Goal: Information Seeking & Learning: Learn about a topic

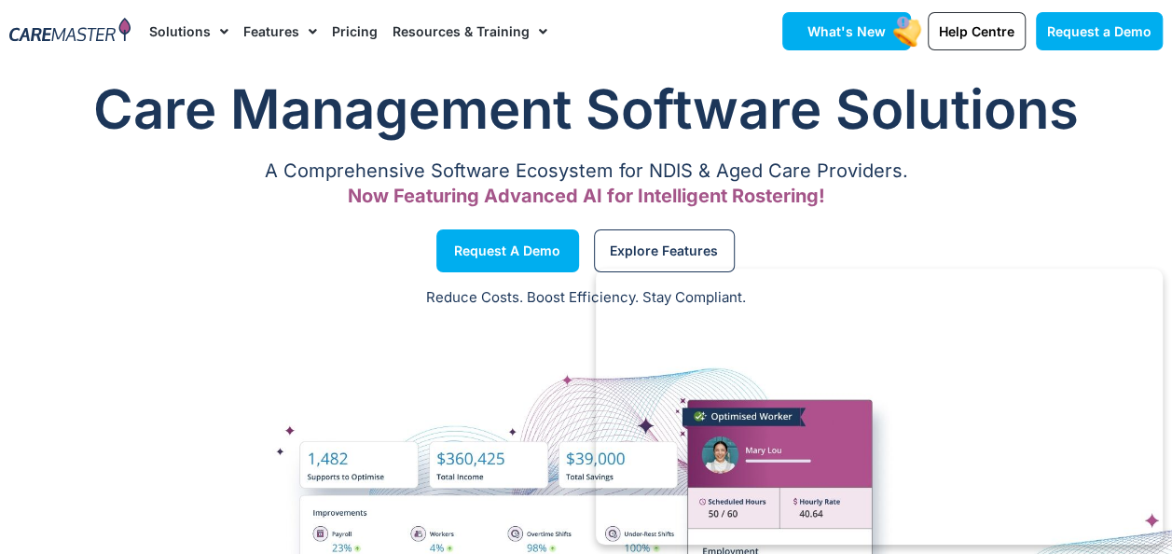
click at [876, 34] on span "What's New" at bounding box center [846, 31] width 78 height 16
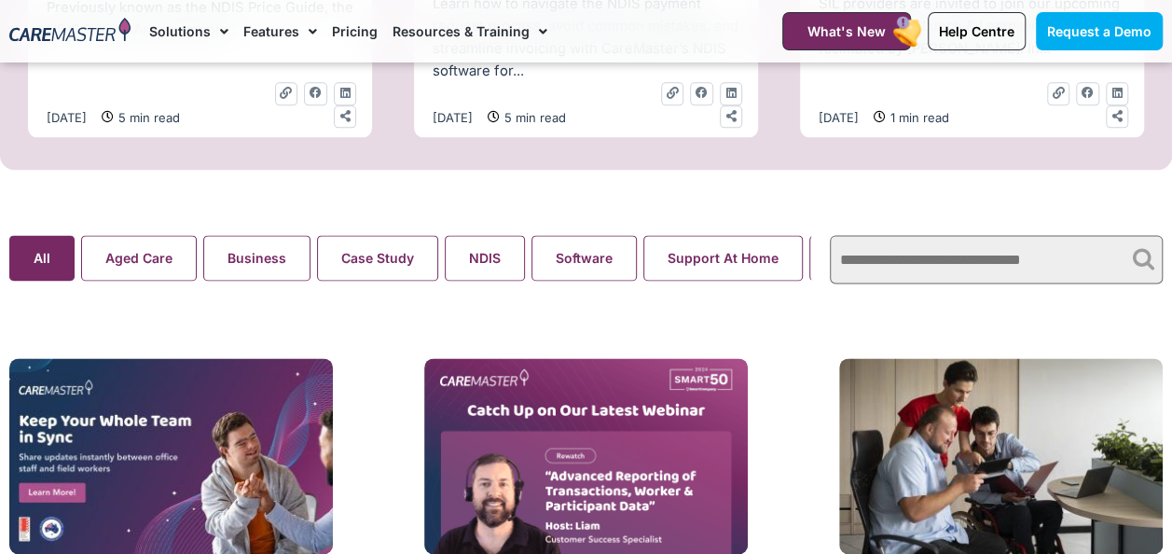
scroll to position [1212, 0]
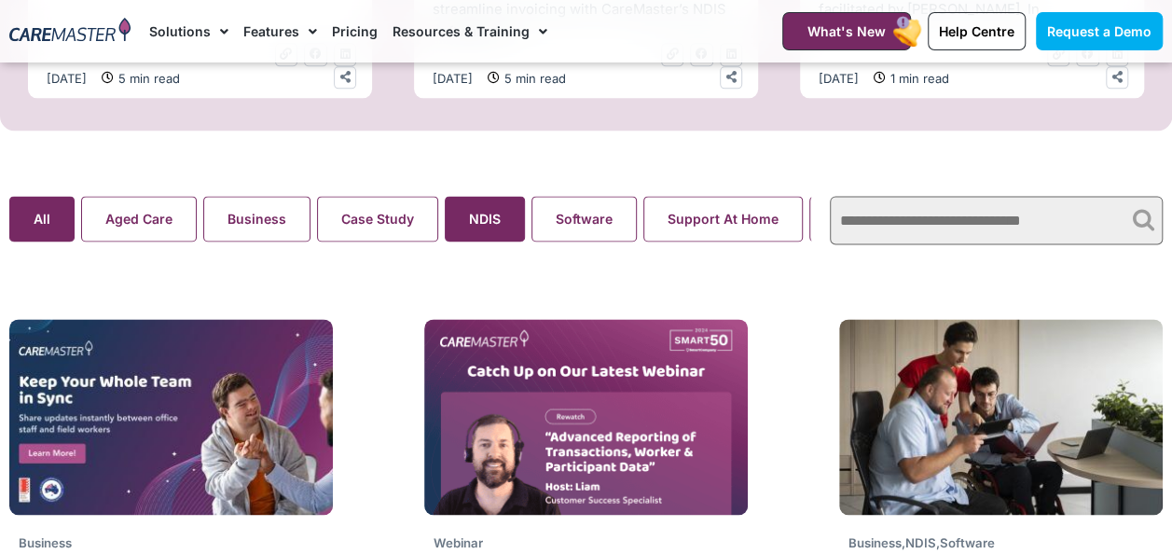
click at [496, 237] on button "NDIS" at bounding box center [485, 219] width 80 height 46
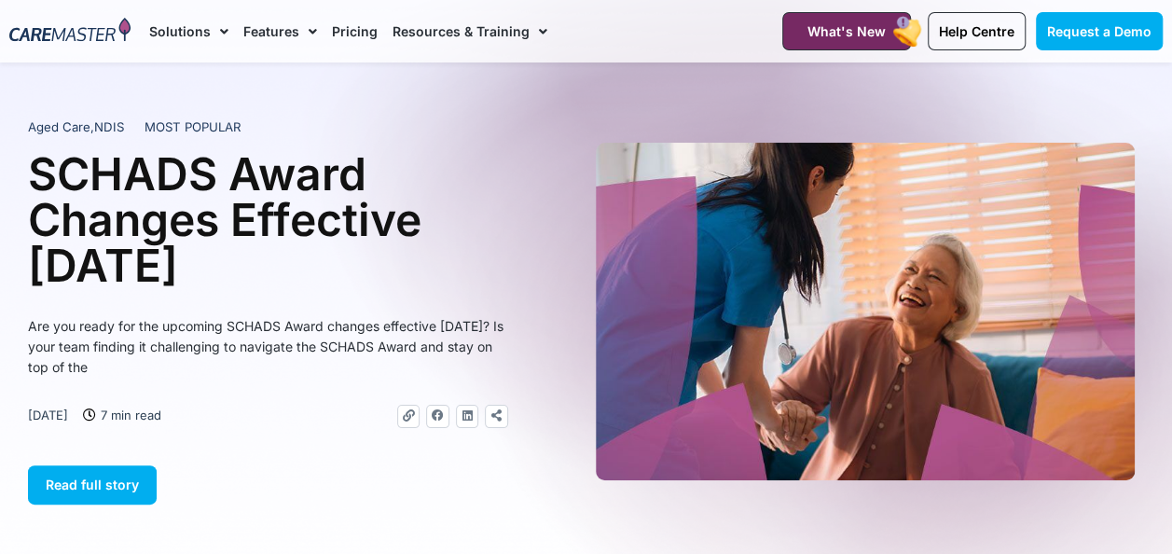
click at [302, 32] on span "Menu" at bounding box center [308, 32] width 18 height 32
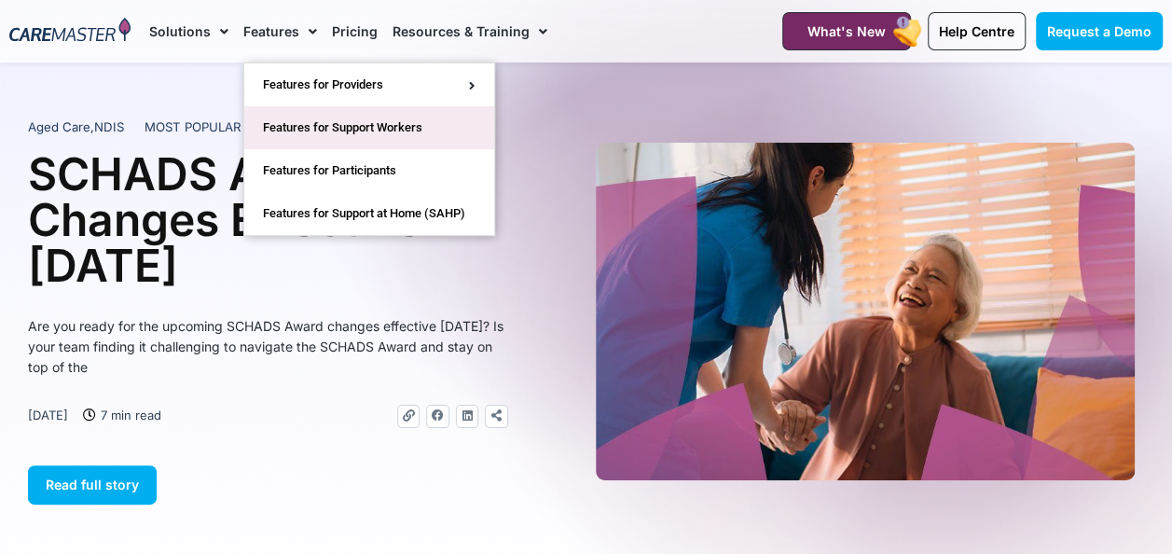
click at [362, 127] on link "Features for Support Workers" at bounding box center [369, 127] width 250 height 43
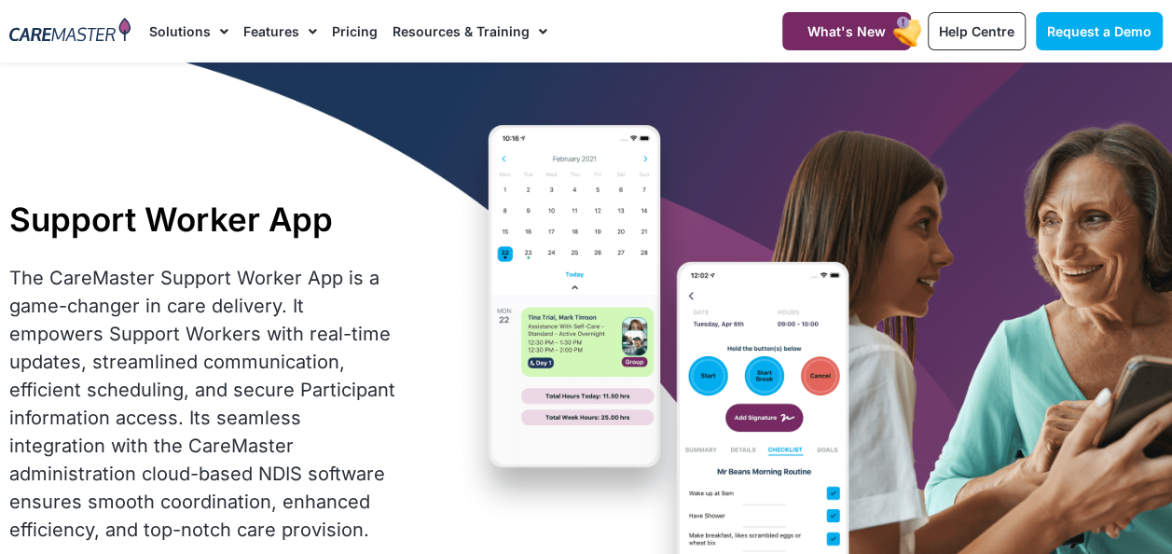
scroll to position [93, 0]
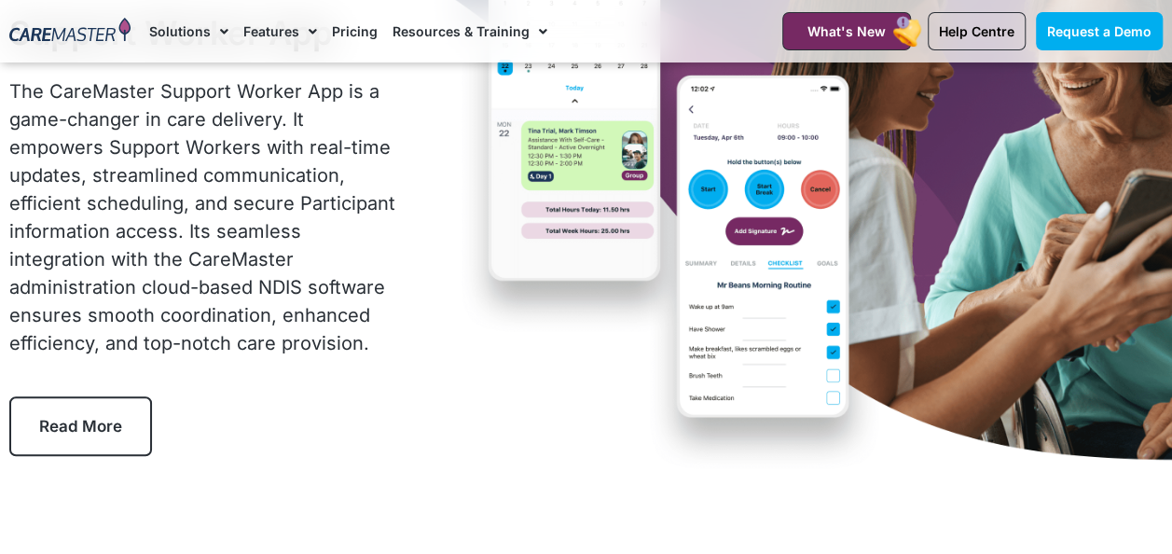
click at [120, 425] on span "Read More" at bounding box center [80, 426] width 83 height 19
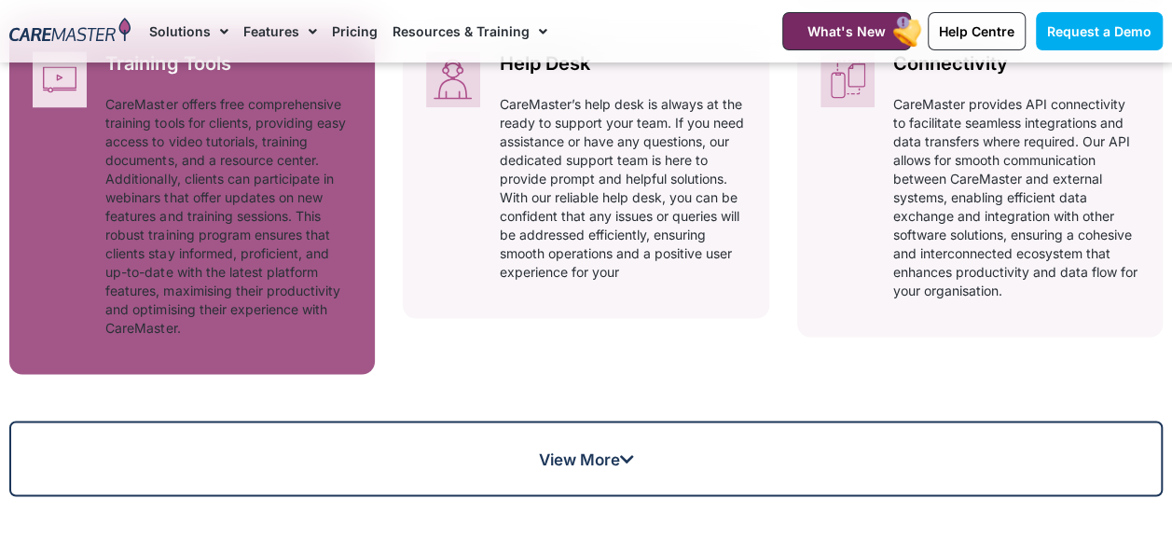
scroll to position [1618, 0]
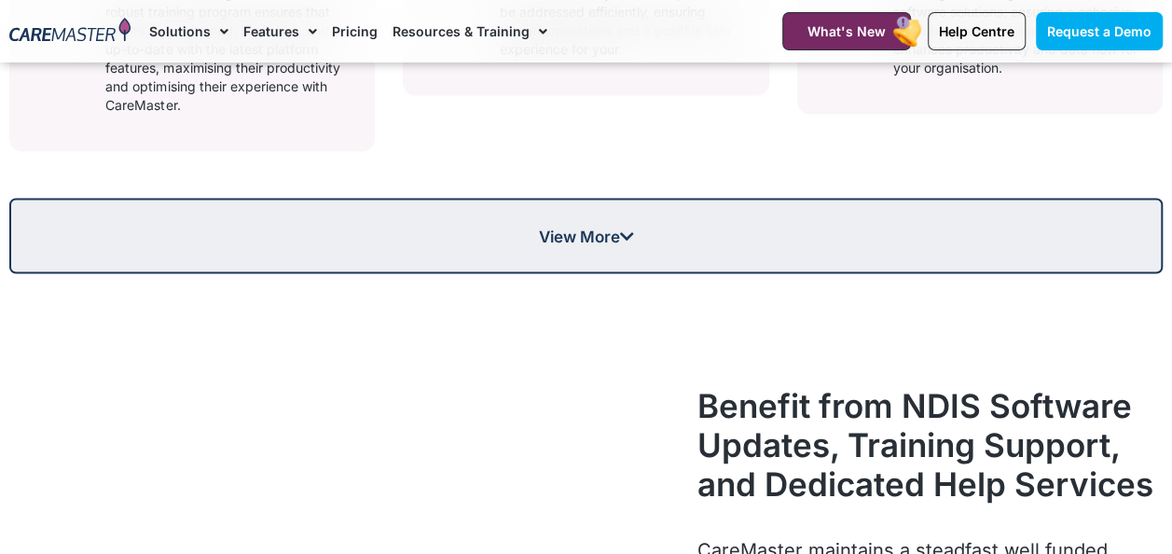
click at [627, 267] on link "View More" at bounding box center [585, 236] width 1153 height 76
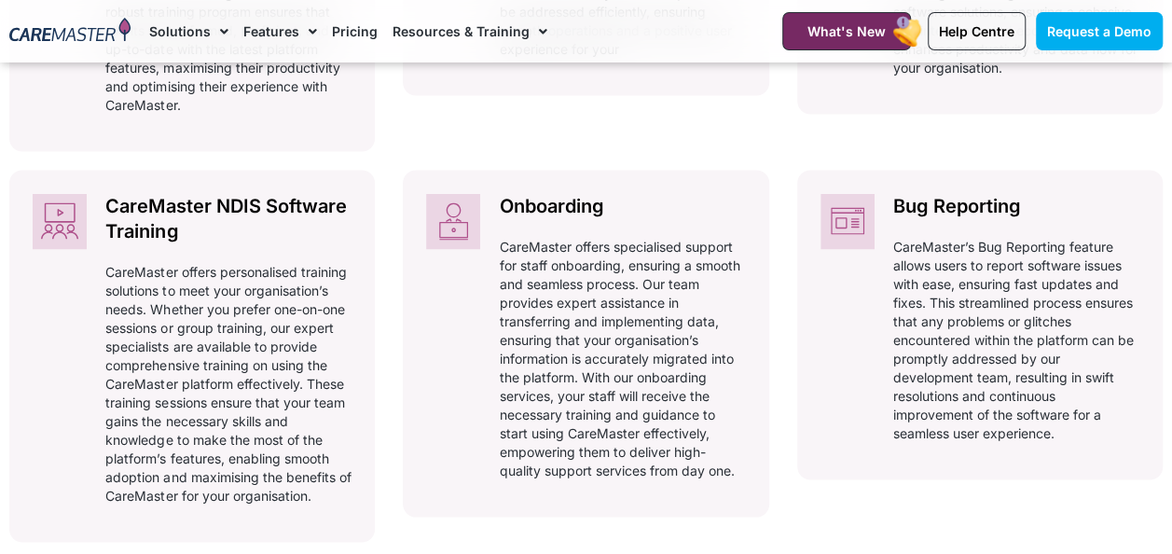
click at [362, 31] on link "Pricing" at bounding box center [355, 31] width 46 height 62
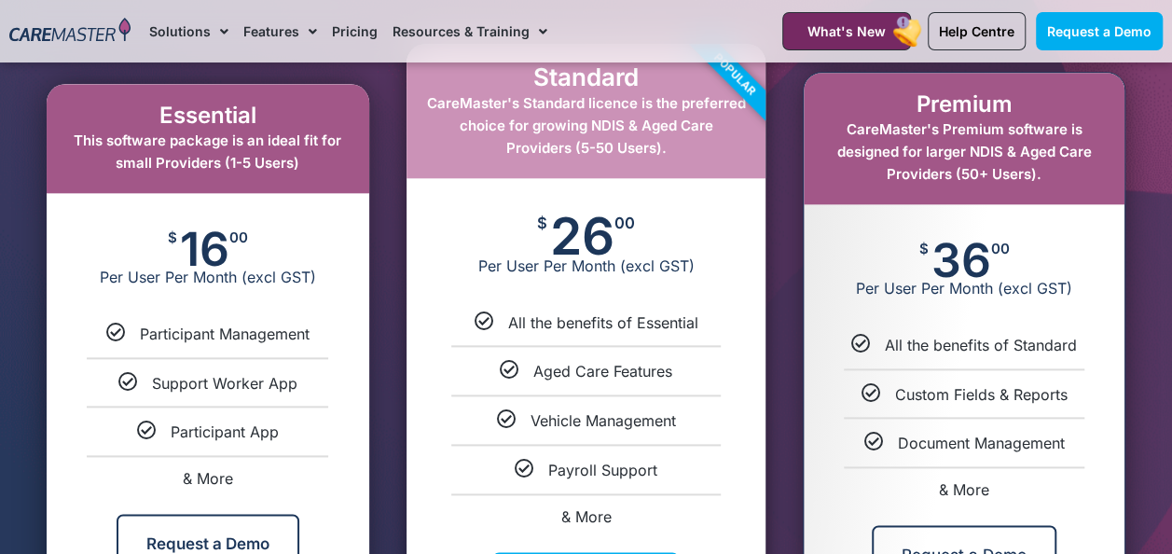
scroll to position [1026, 0]
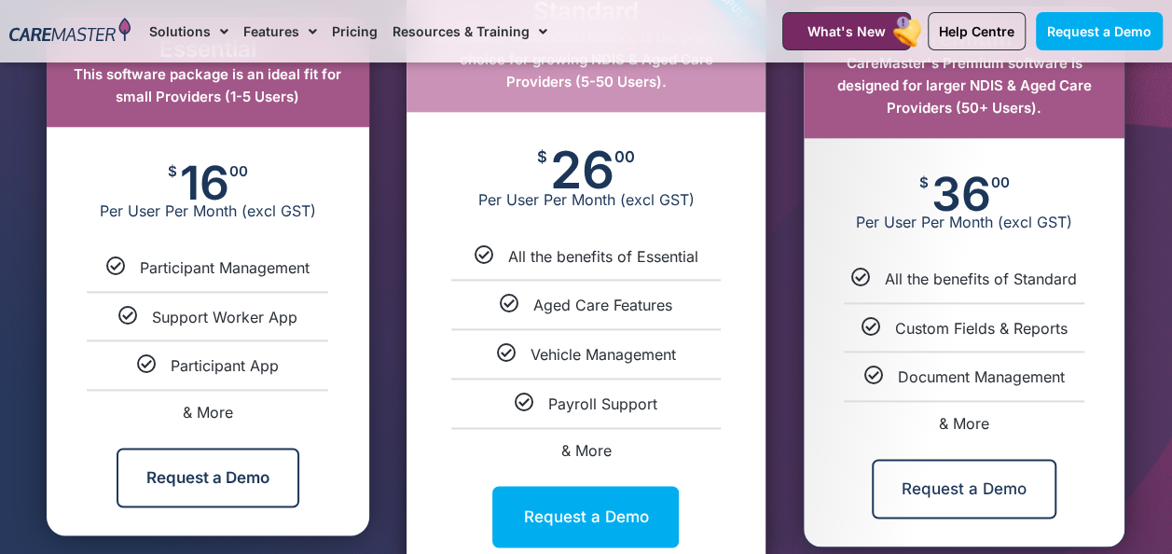
click at [975, 420] on span "& More" at bounding box center [964, 423] width 50 height 19
select select "***"
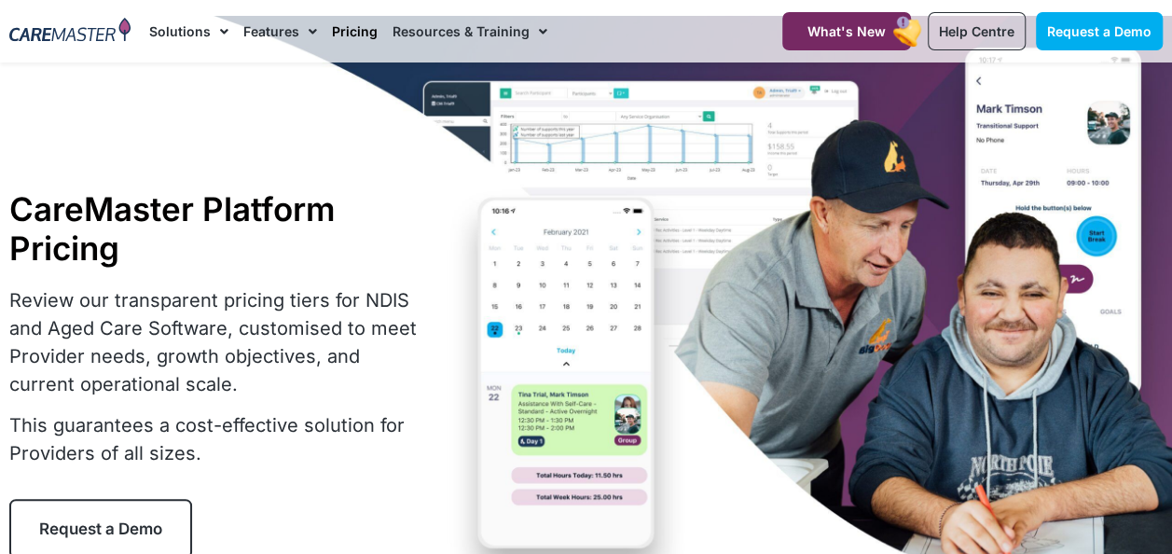
scroll to position [0, 0]
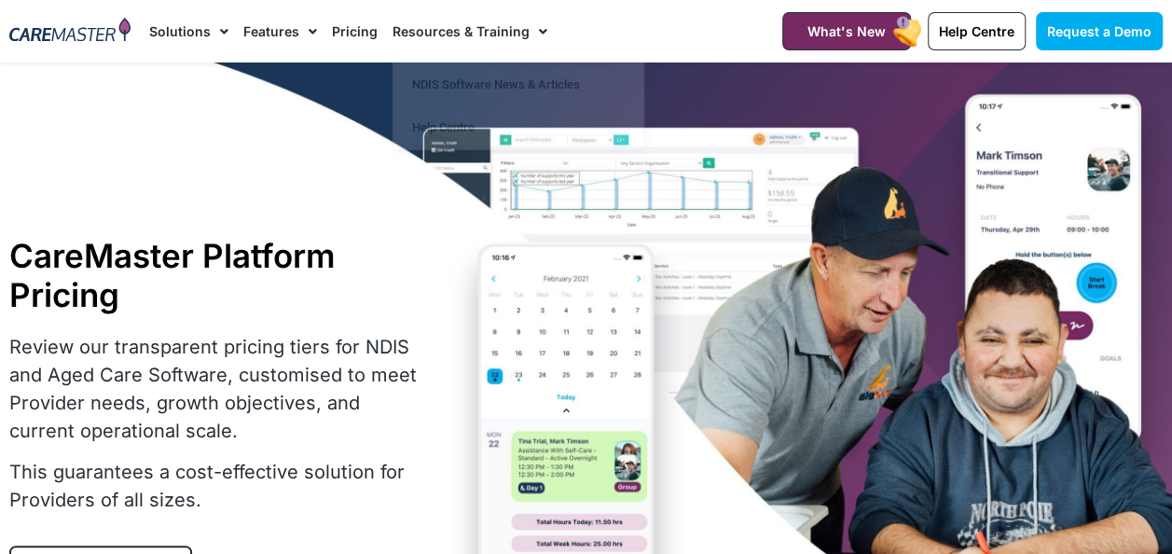
click at [349, 26] on link "Pricing" at bounding box center [355, 31] width 46 height 62
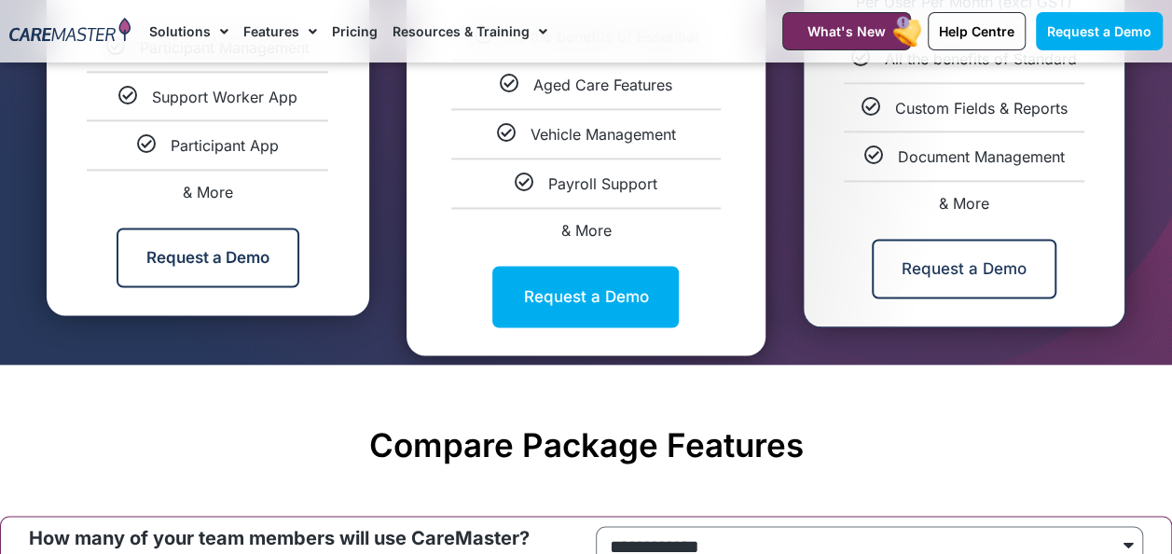
scroll to position [1305, 0]
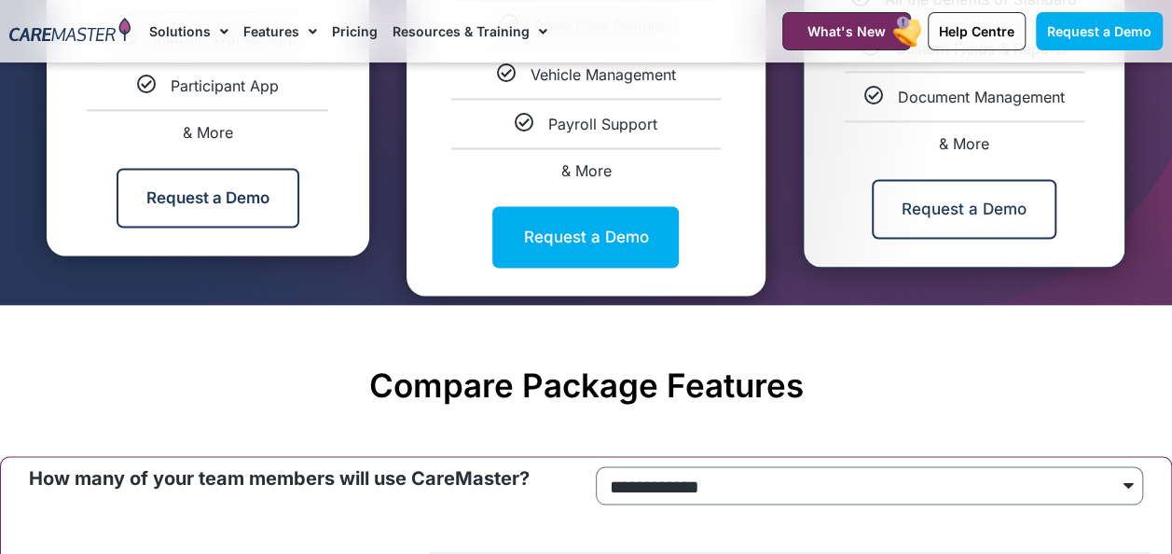
click at [965, 141] on span "& More" at bounding box center [964, 143] width 50 height 19
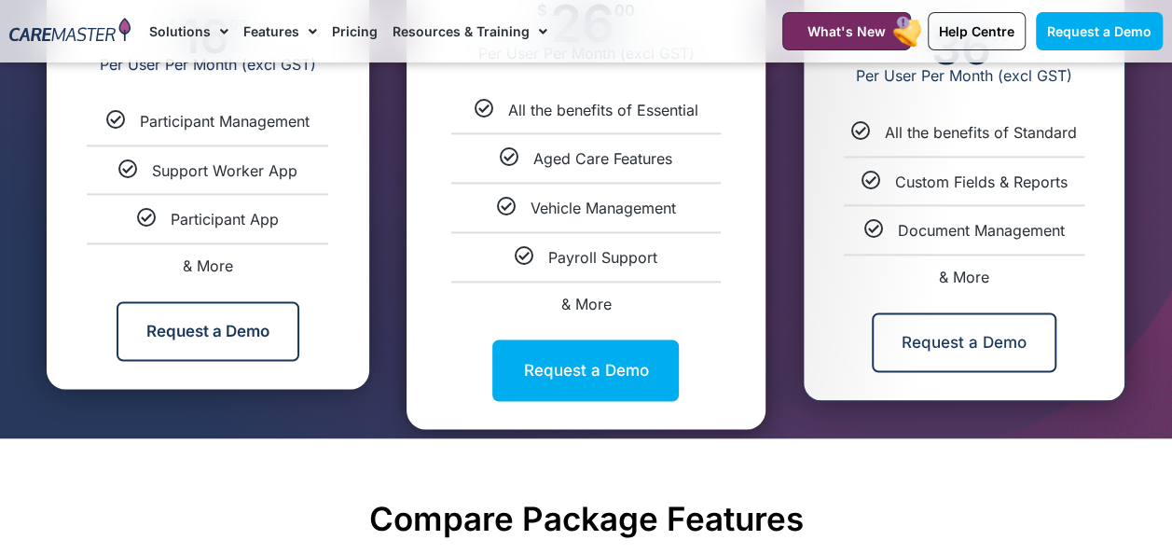
scroll to position [1452, 0]
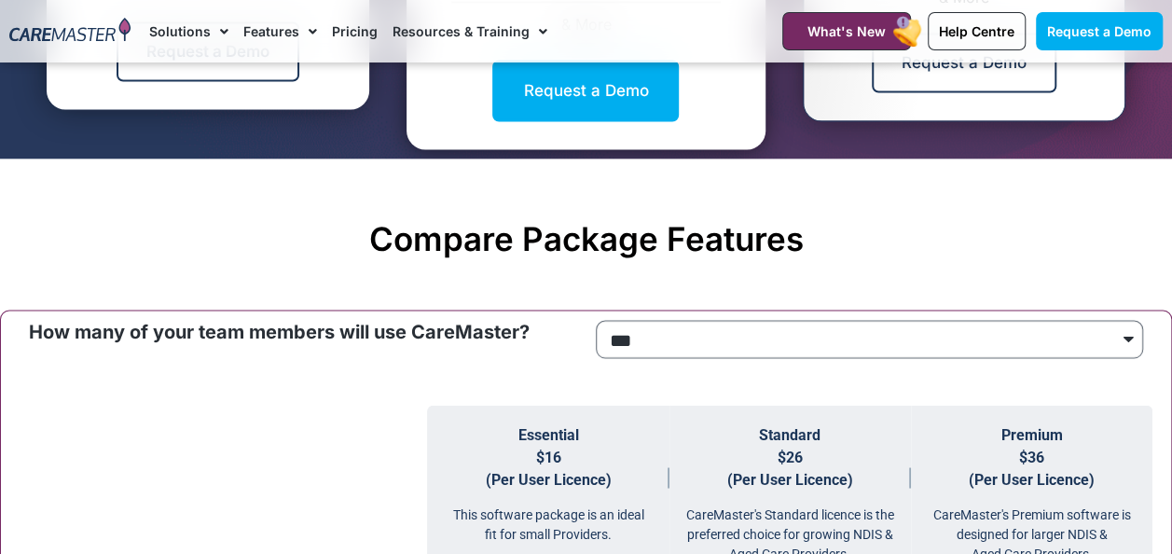
click at [1130, 332] on select "**********" at bounding box center [870, 339] width 548 height 38
select select "****"
click at [596, 320] on select "**********" at bounding box center [870, 339] width 548 height 38
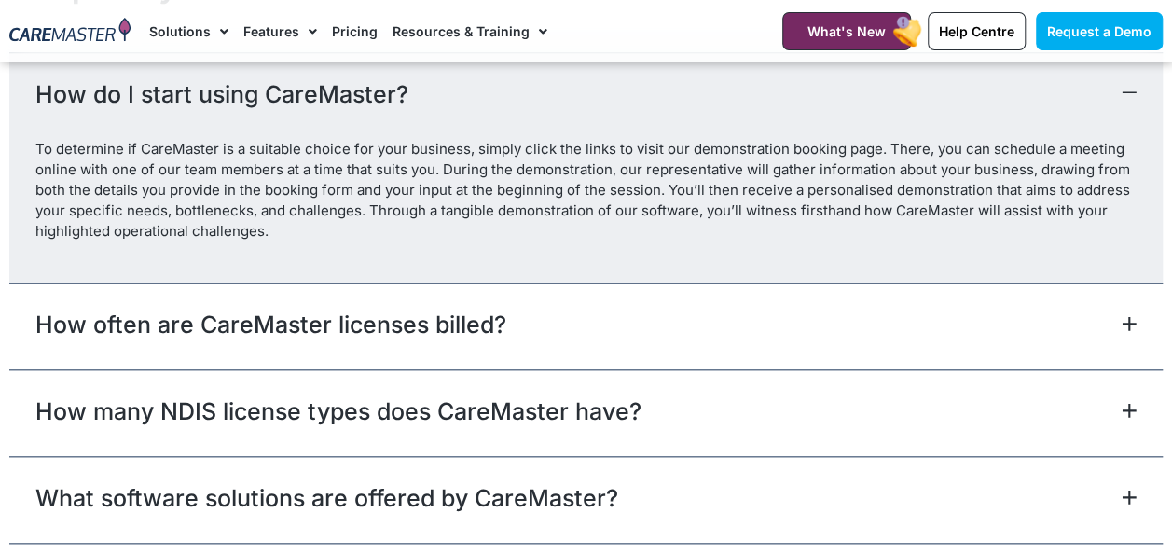
scroll to position [8071, 0]
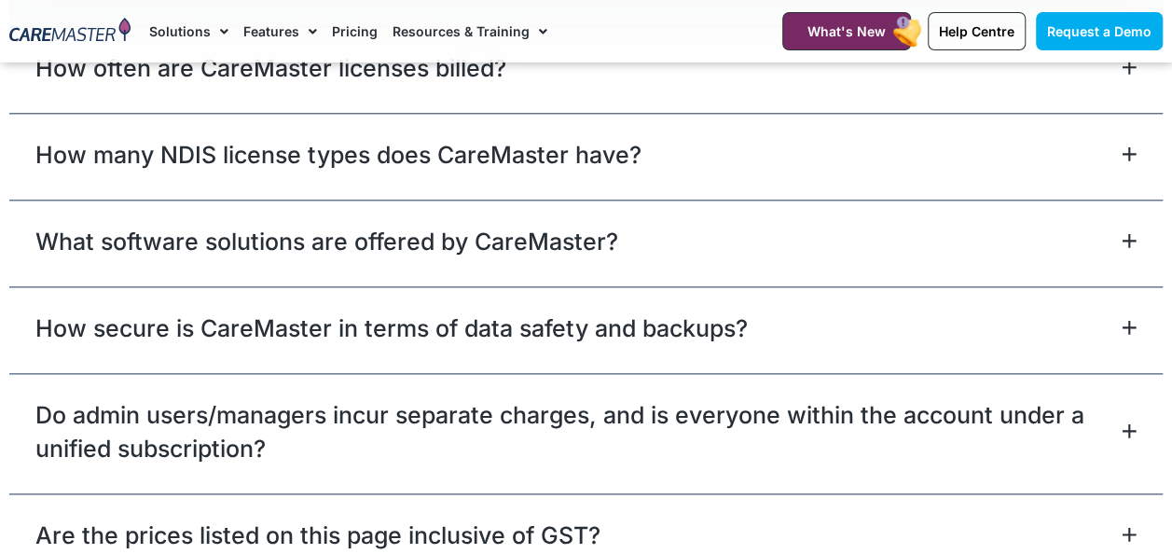
click at [1131, 423] on icon at bounding box center [1129, 430] width 15 height 15
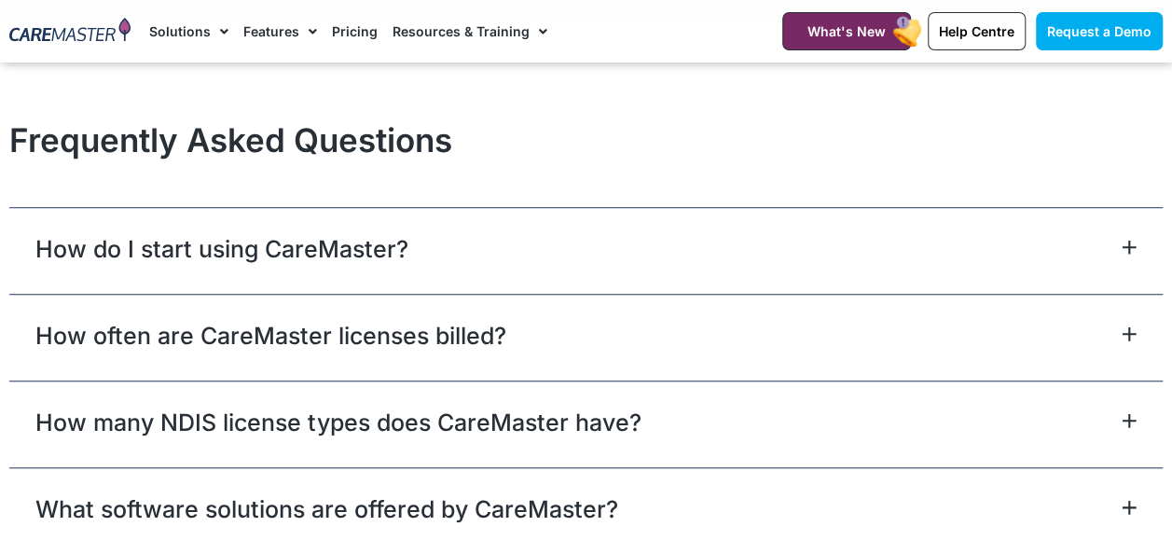
scroll to position [7697, 0]
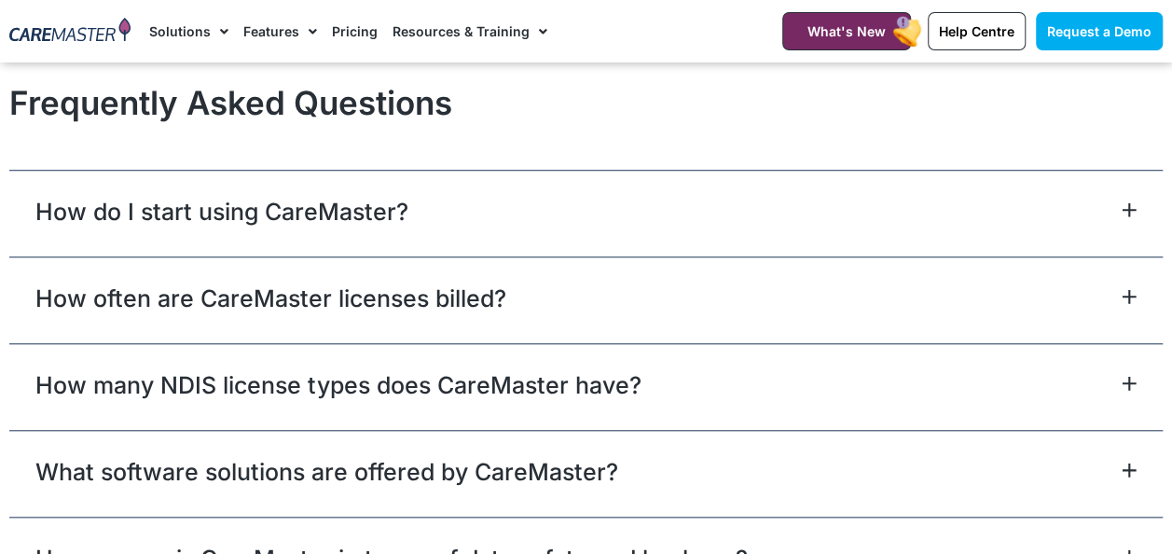
click at [733, 291] on div "How often are CareMaster licenses billed?" at bounding box center [585, 299] width 1153 height 87
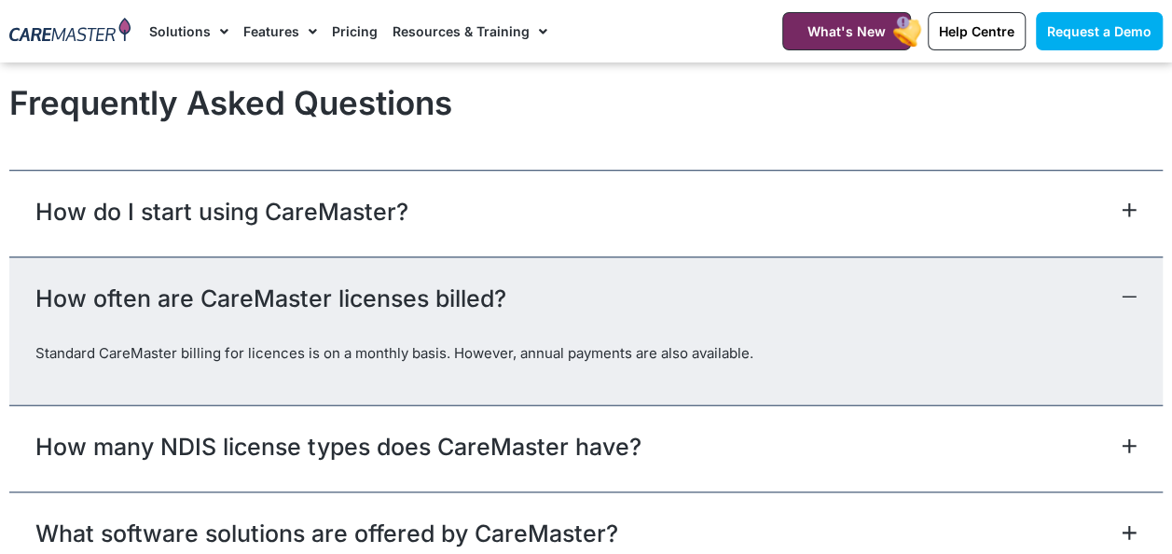
scroll to position [7791, 0]
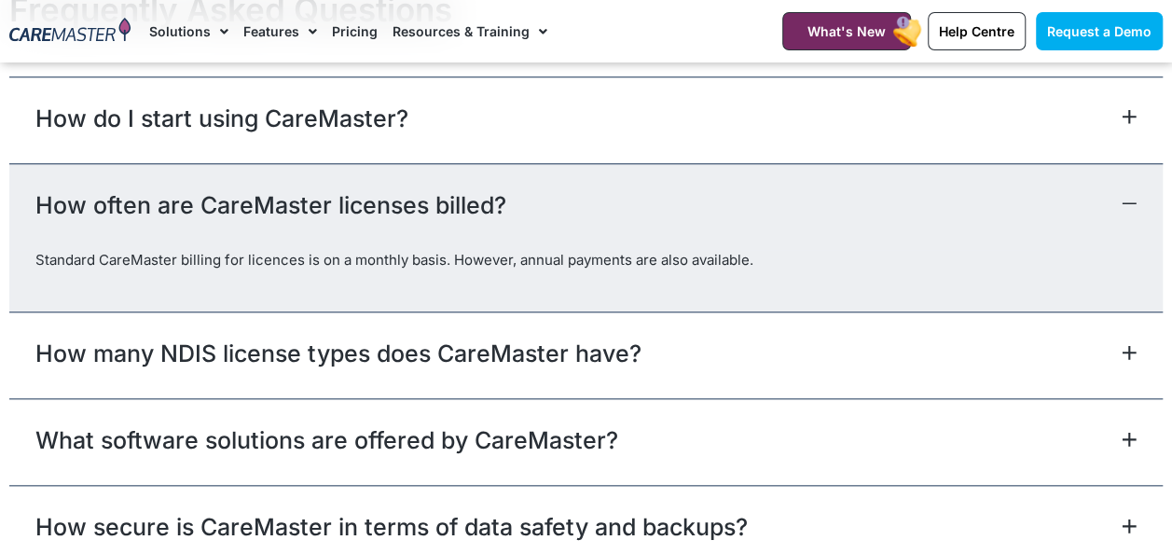
click at [807, 337] on div "How many NDIS license types does CareMaster have?" at bounding box center [585, 354] width 1153 height 87
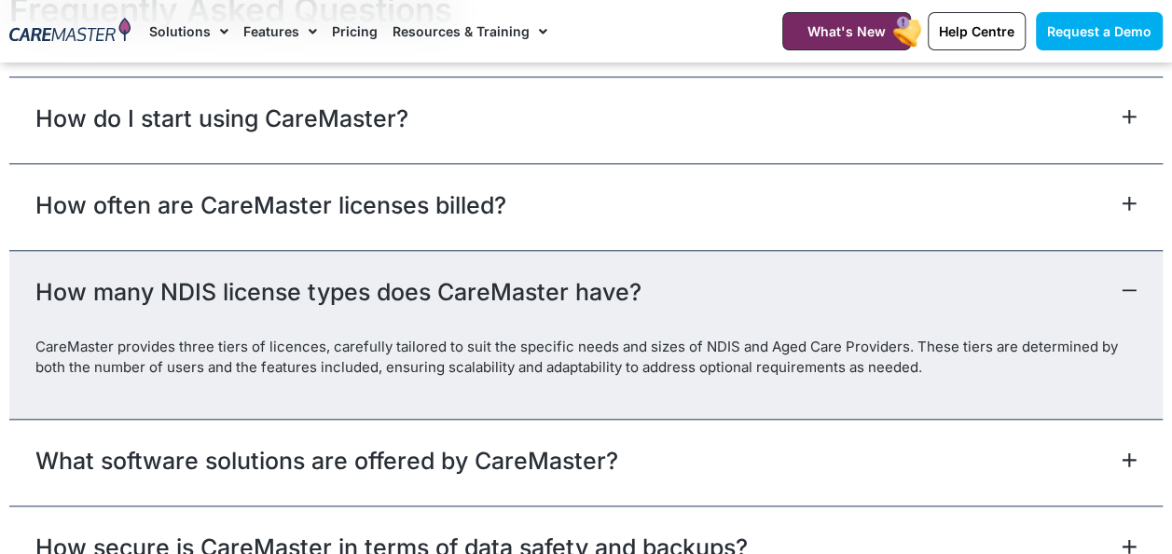
scroll to position [7977, 0]
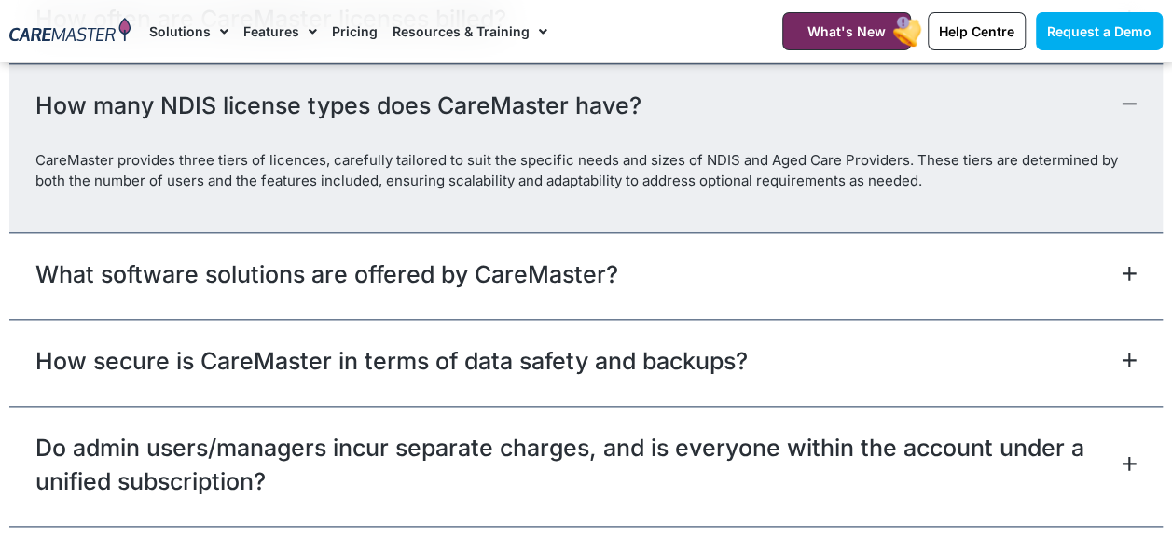
click at [755, 259] on div "What software solutions are offered by CareMaster?" at bounding box center [585, 275] width 1153 height 87
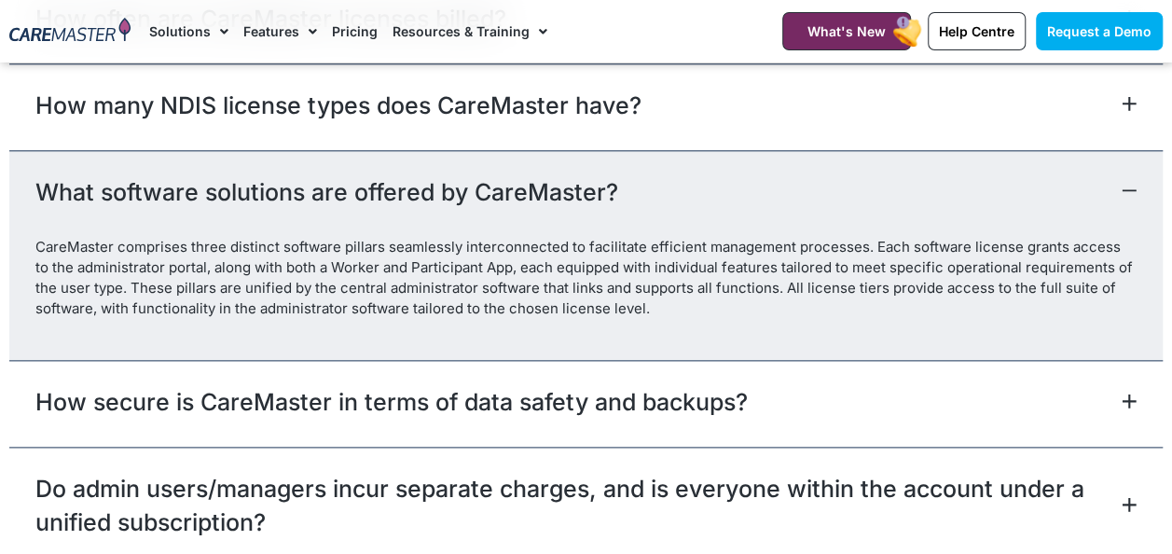
scroll to position [8070, 0]
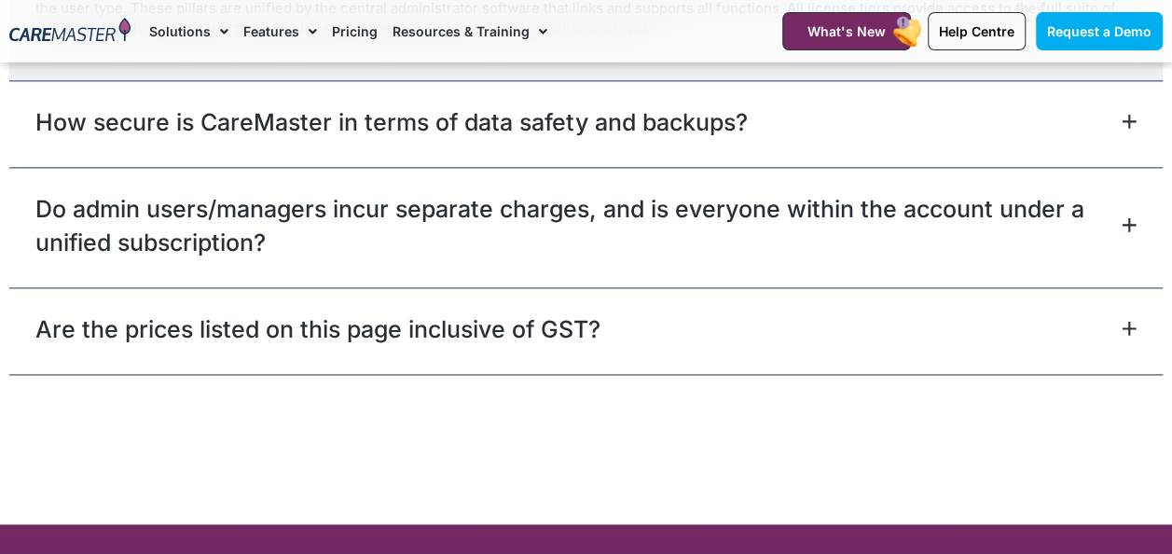
click at [731, 313] on div "Are the prices listed on this page inclusive of GST?" at bounding box center [585, 330] width 1153 height 87
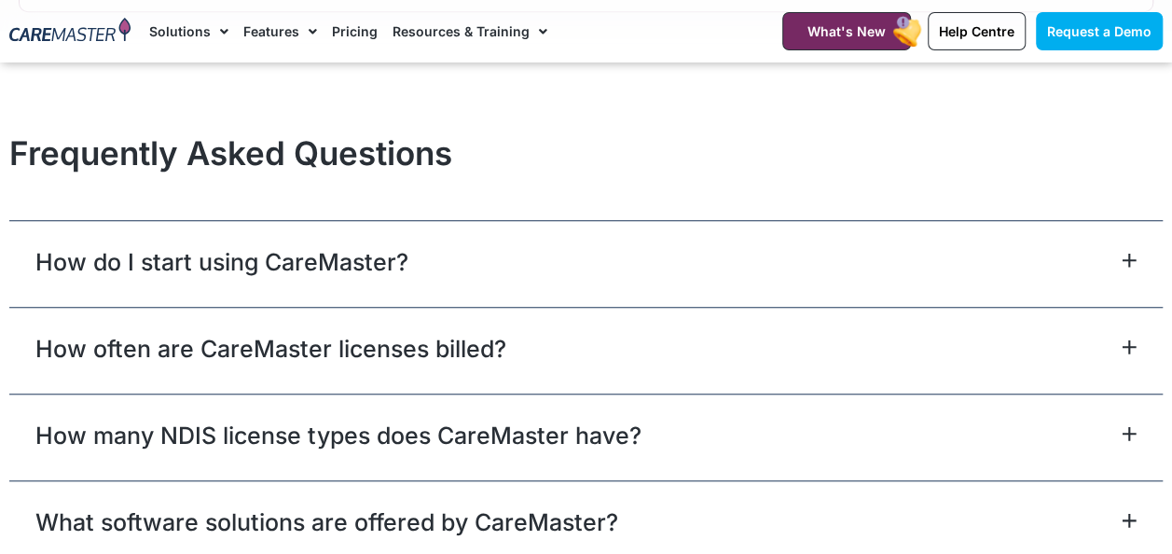
scroll to position [7646, 0]
click at [342, 36] on link "Pricing" at bounding box center [355, 31] width 46 height 62
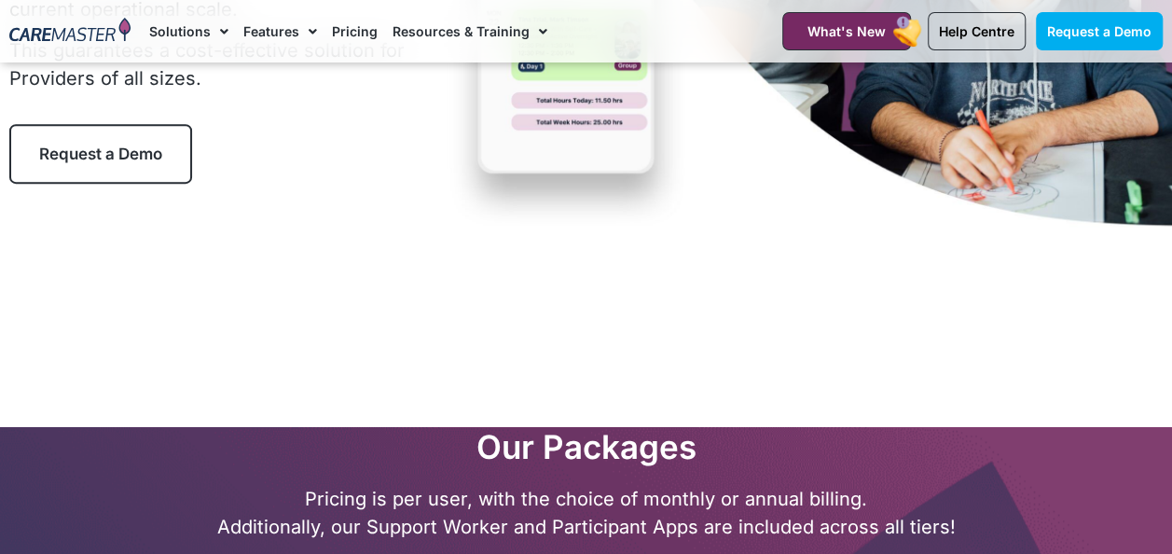
scroll to position [186, 0]
